Goal: Transaction & Acquisition: Purchase product/service

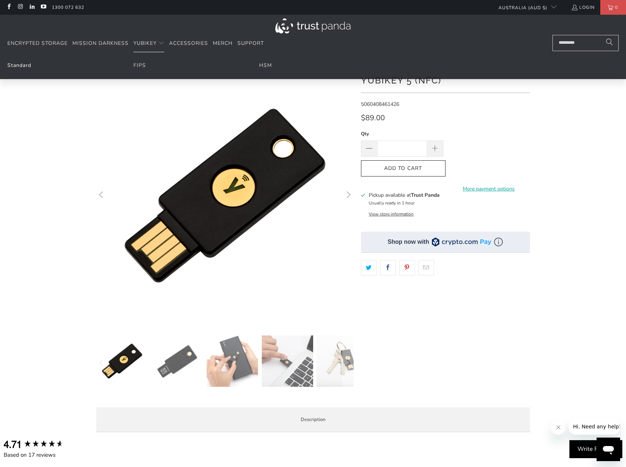
click at [13, 65] on link "Standard" at bounding box center [19, 65] width 24 height 7
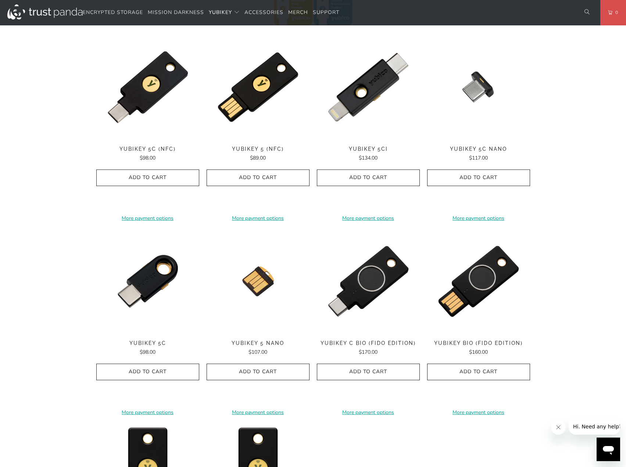
scroll to position [368, 0]
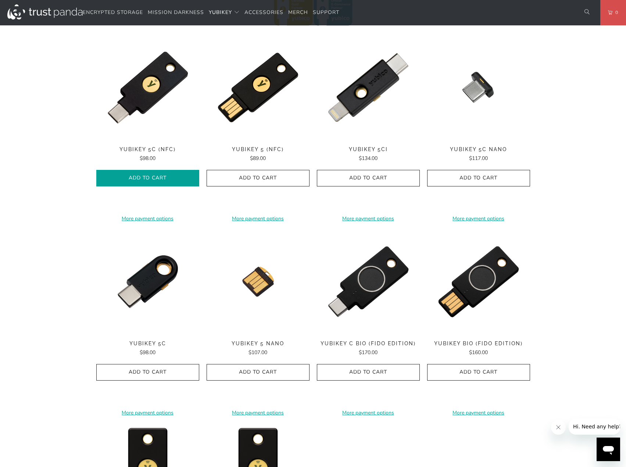
click at [133, 179] on span "Add to Cart" at bounding box center [148, 178] width 88 height 6
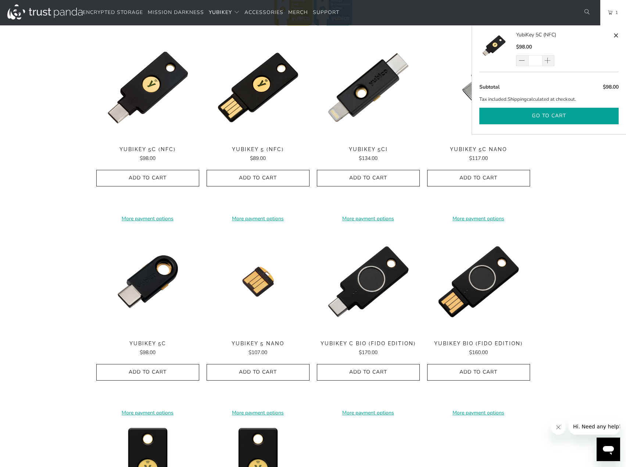
click at [577, 124] on button "Go to cart" at bounding box center [548, 116] width 139 height 17
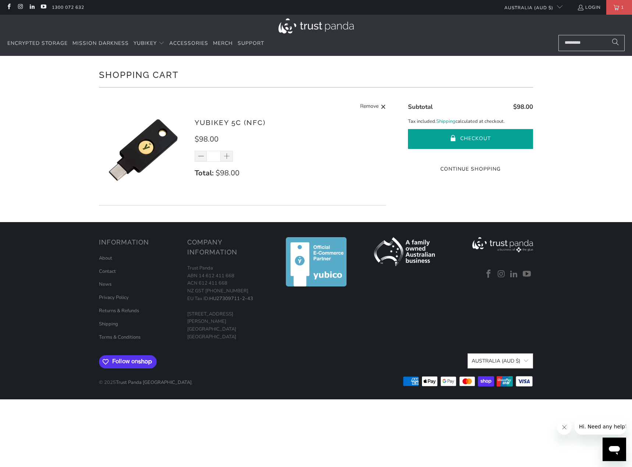
click at [469, 135] on button "Checkout" at bounding box center [470, 139] width 125 height 20
